Goal: Task Accomplishment & Management: Manage account settings

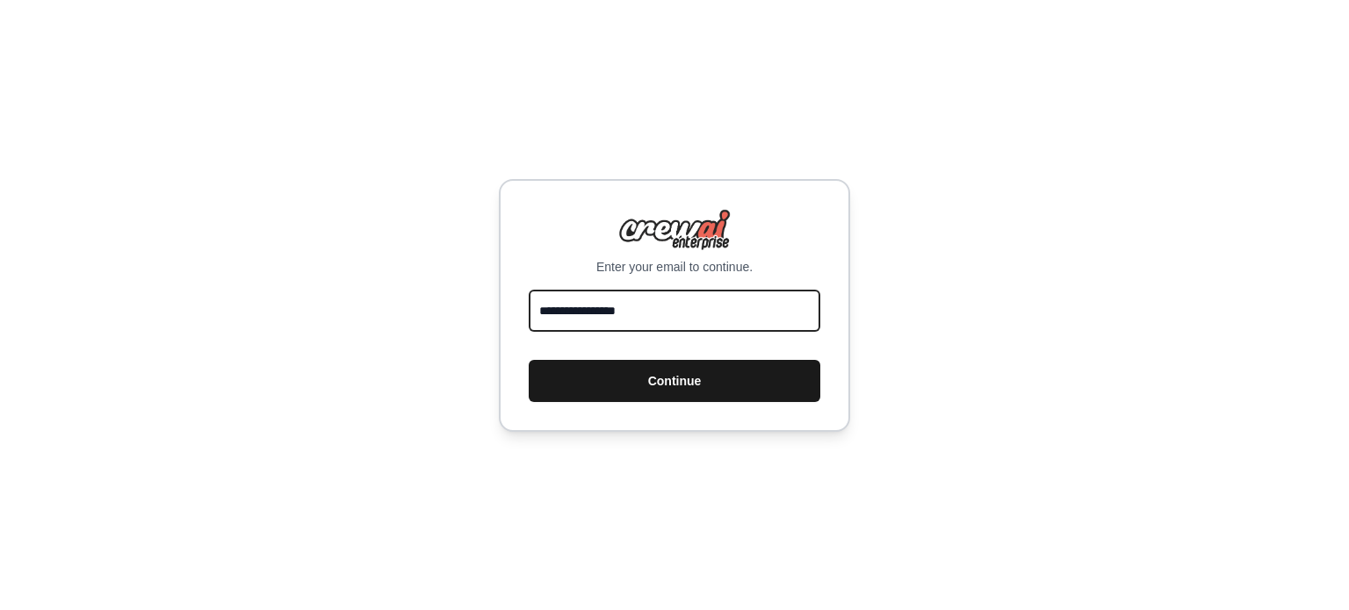
type input "**********"
click at [675, 392] on button "Continue" at bounding box center [675, 381] width 292 height 42
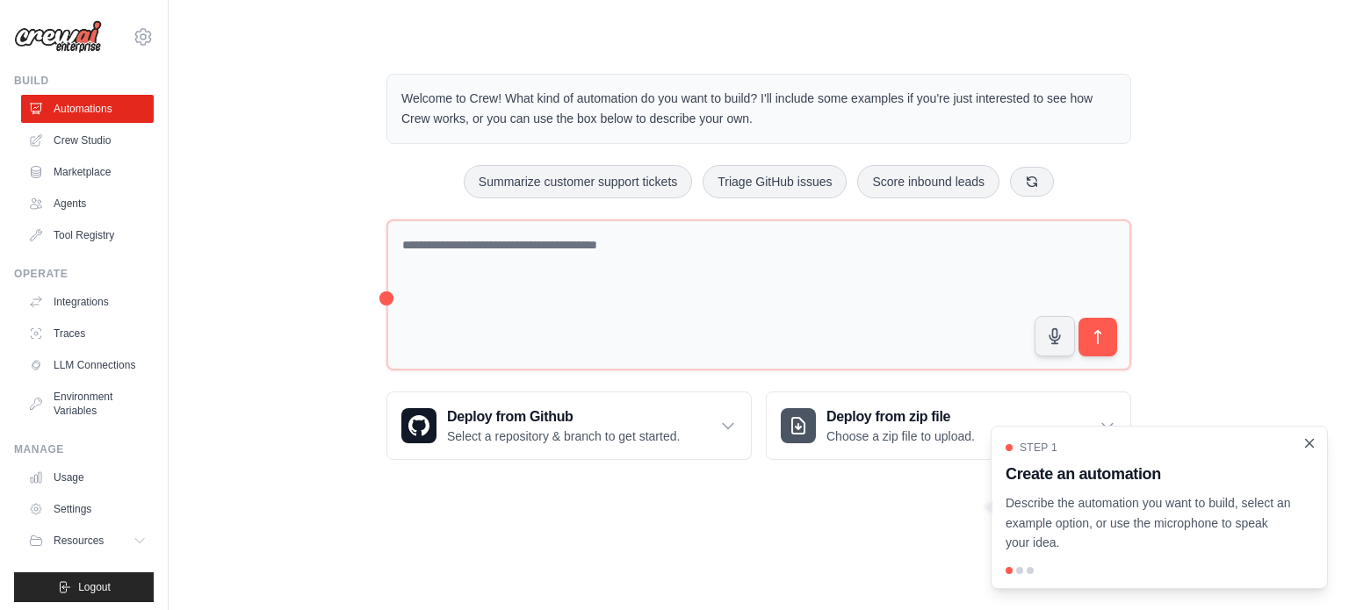
click at [1312, 445] on icon "Close walkthrough" at bounding box center [1310, 443] width 8 height 8
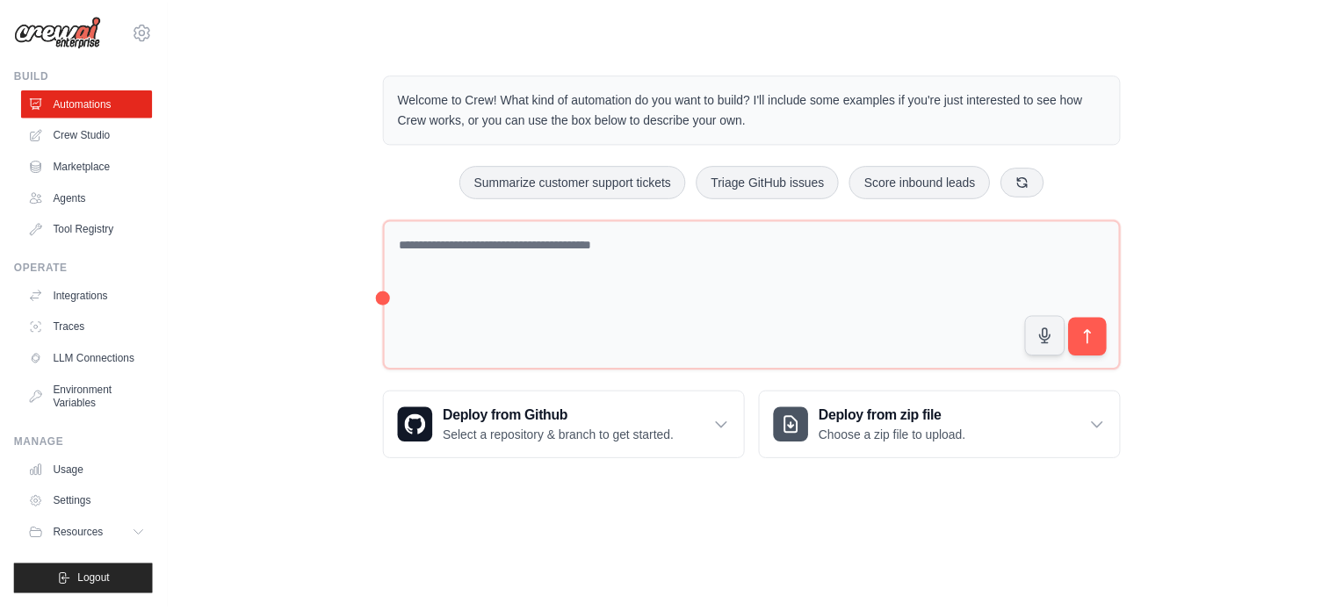
scroll to position [19, 0]
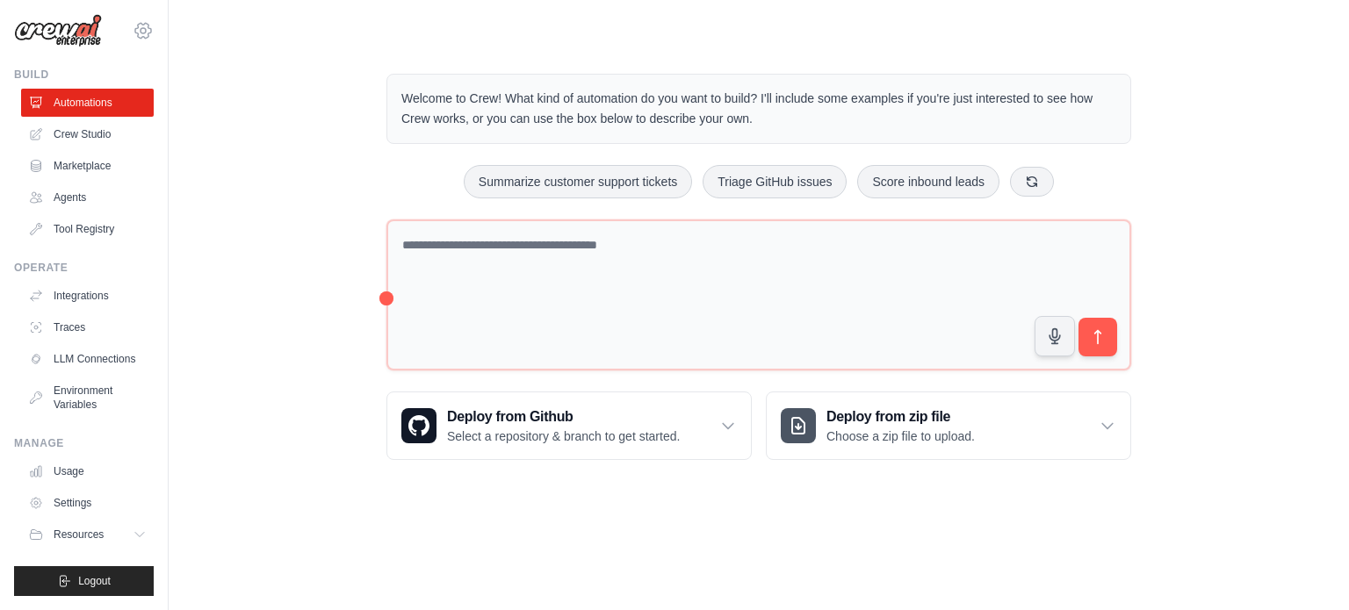
click at [133, 20] on icon at bounding box center [143, 30] width 21 height 21
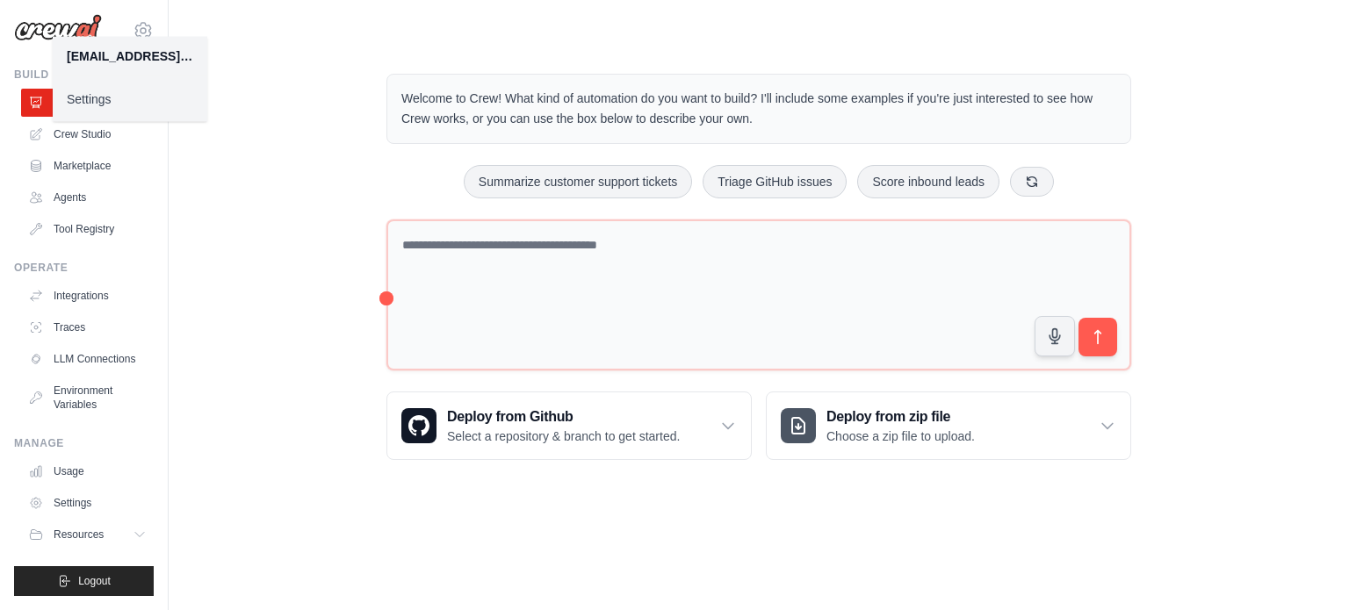
click at [133, 97] on link "Settings" at bounding box center [130, 99] width 155 height 32
